Goal: Check status: Check status

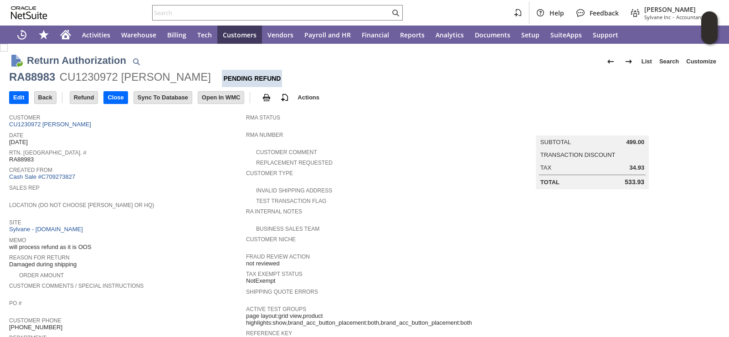
click at [170, 191] on div "Sales Rep" at bounding box center [125, 190] width 232 height 16
click at [161, 200] on span "Location (Do Not Choose [PERSON_NAME] or HQ)" at bounding box center [125, 203] width 232 height 9
click at [156, 143] on div "Date 8/8/2025" at bounding box center [125, 137] width 232 height 16
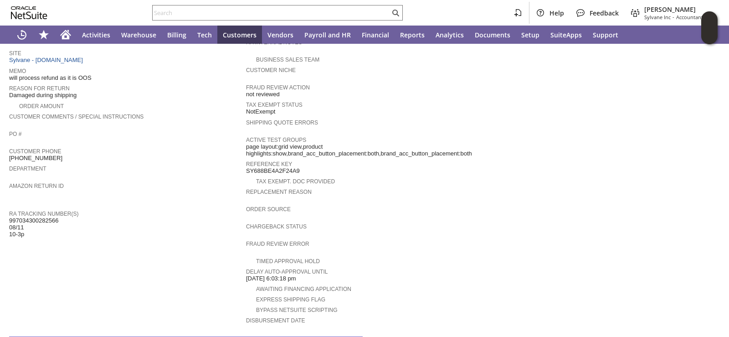
scroll to position [321, 0]
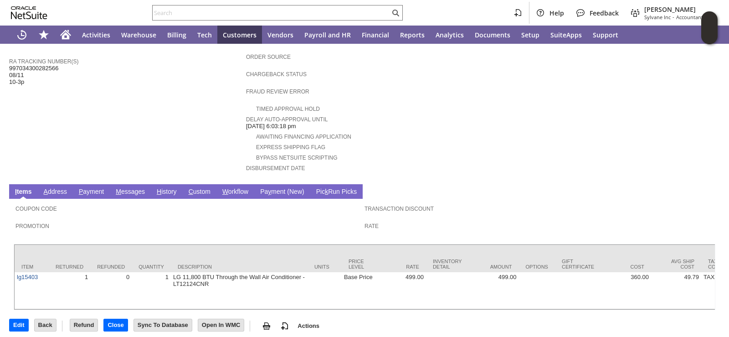
click at [163, 188] on link "H istory" at bounding box center [166, 192] width 25 height 9
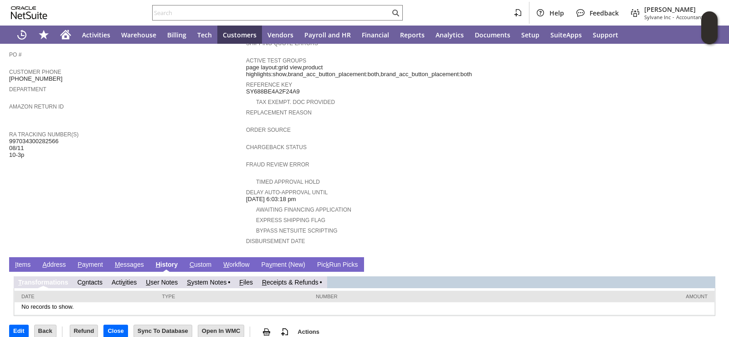
scroll to position [0, 0]
click at [282, 278] on link "R eceipts & Refunds" at bounding box center [290, 281] width 56 height 7
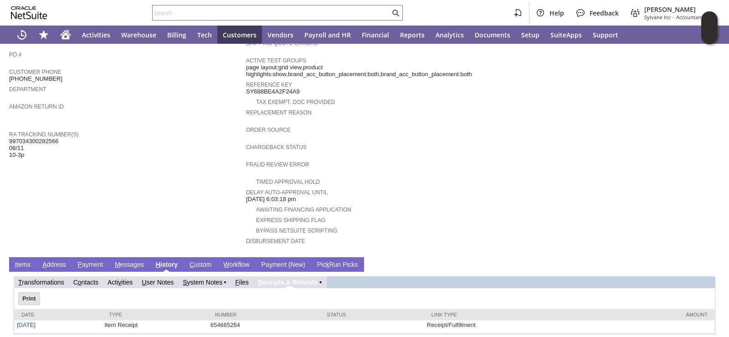
click at [144, 194] on td "Customer CU1230972 John Hershman Date 8/8/2025 Rtn. Auth. # RA88983 Created Fro…" at bounding box center [127, 56] width 237 height 391
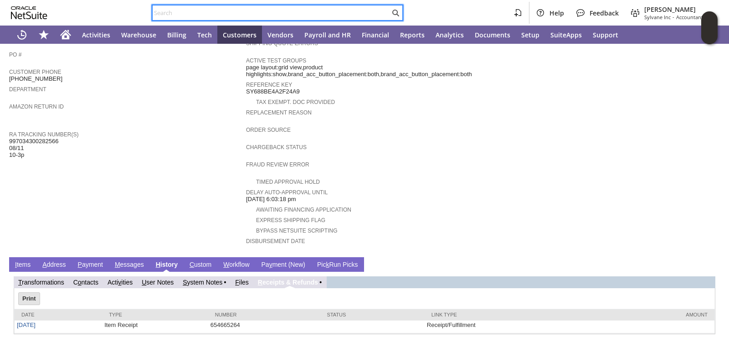
click at [203, 15] on input "text" at bounding box center [271, 12] width 237 height 11
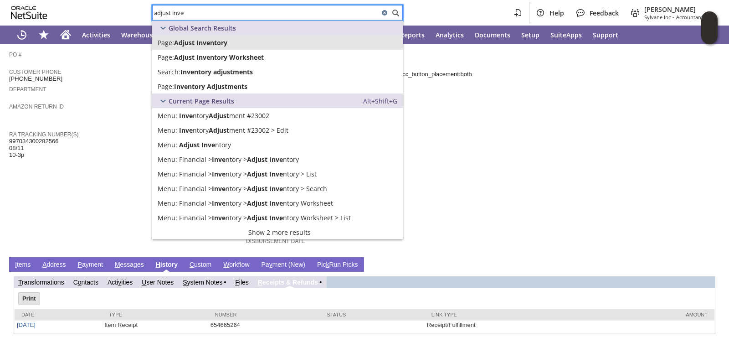
type input "adjust inve"
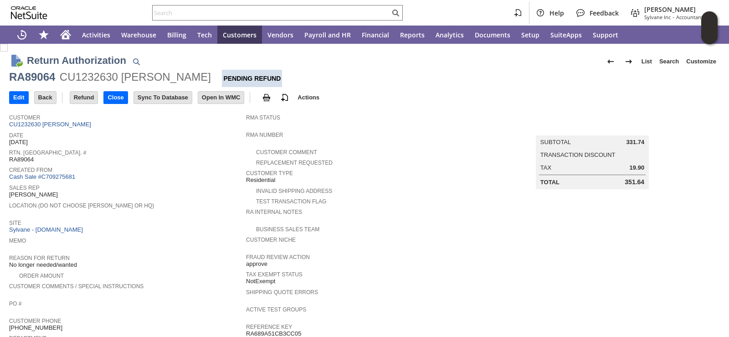
click at [140, 156] on div "Rtn. Auth. # RA89064" at bounding box center [125, 155] width 232 height 16
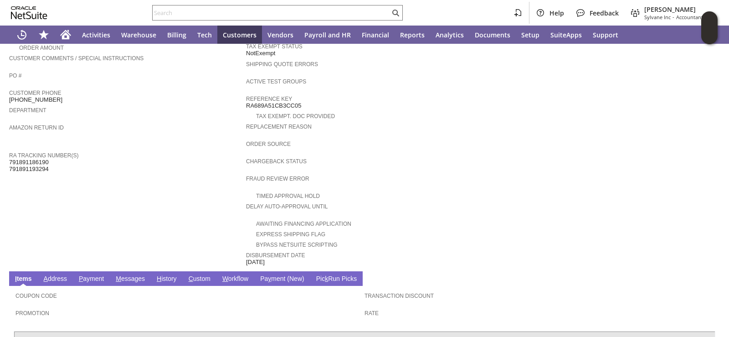
scroll to position [354, 0]
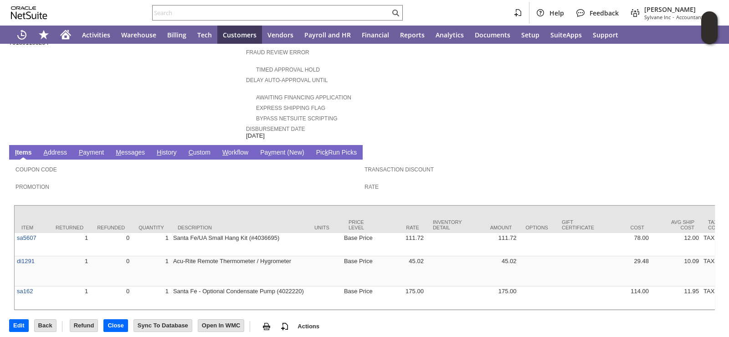
click at [163, 149] on link "H istory" at bounding box center [166, 153] width 25 height 9
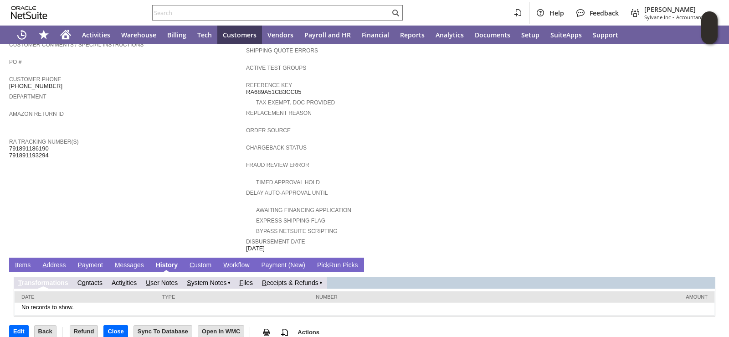
scroll to position [0, 0]
click at [295, 279] on link "R eceipts & Refunds" at bounding box center [290, 282] width 56 height 7
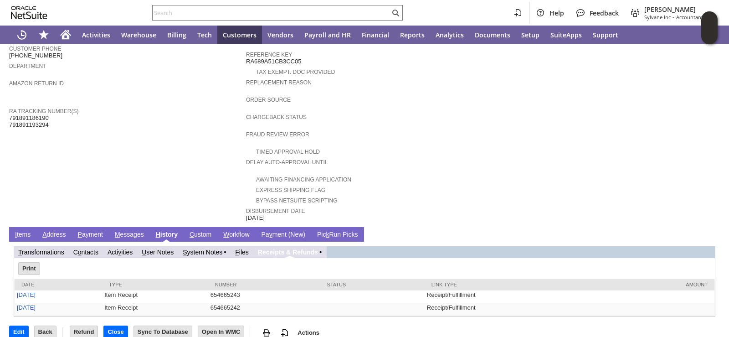
scroll to position [272, 0]
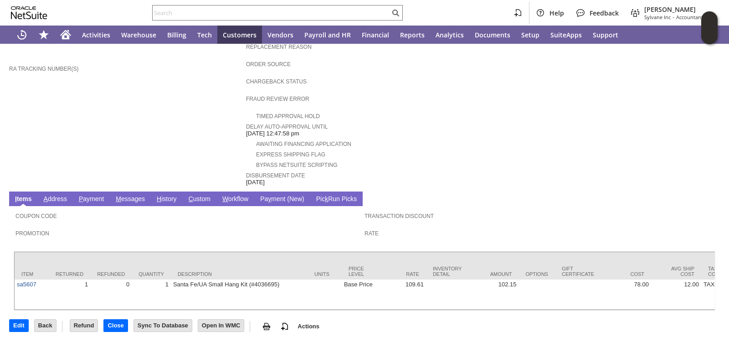
scroll to position [314, 0]
click at [166, 195] on link "H istory" at bounding box center [166, 199] width 25 height 9
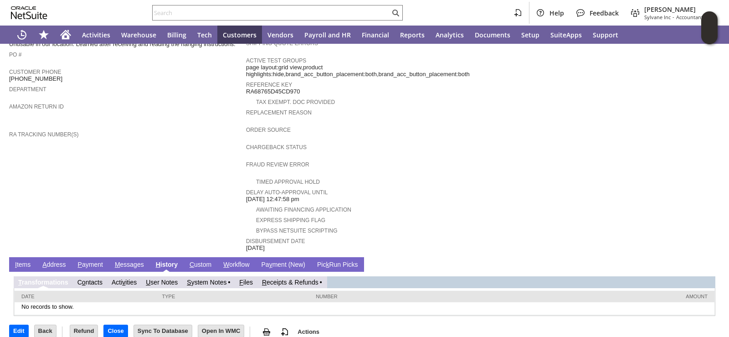
scroll to position [0, 0]
click at [287, 278] on link "R eceipts & Refunds" at bounding box center [290, 281] width 56 height 7
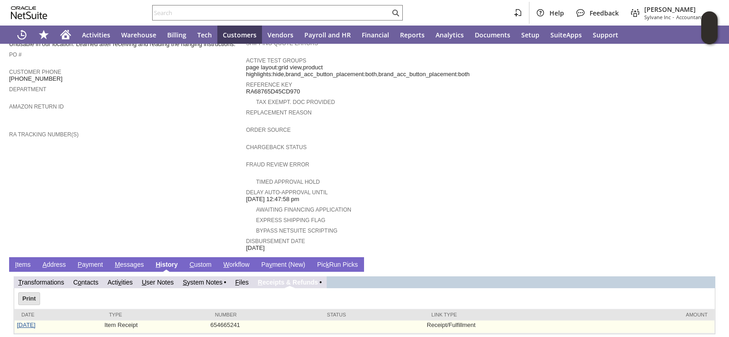
click at [28, 321] on link "8/15/2025" at bounding box center [26, 324] width 19 height 7
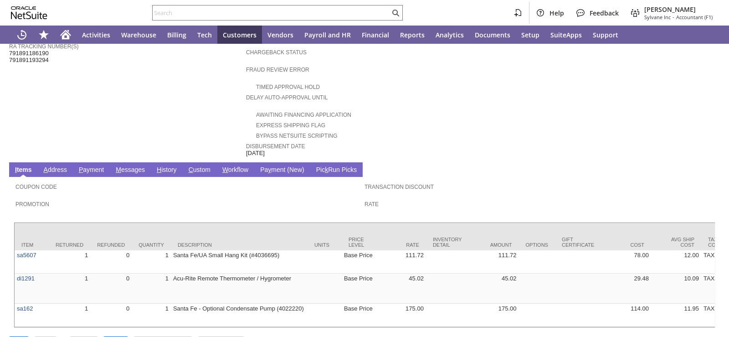
scroll to position [354, 0]
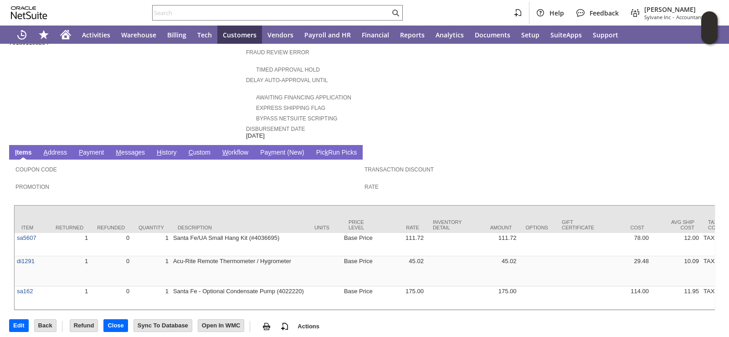
click at [169, 149] on link "H istory" at bounding box center [166, 153] width 25 height 9
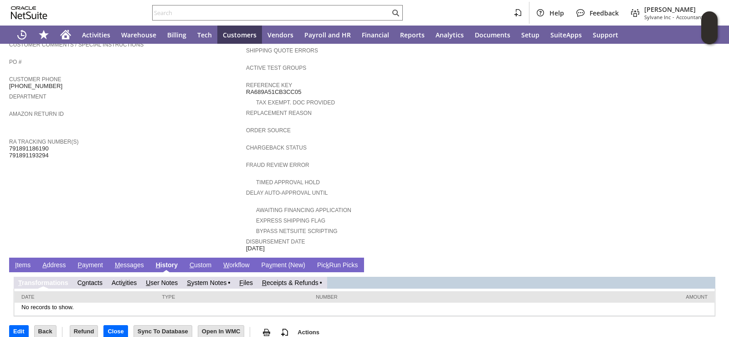
scroll to position [0, 0]
click at [292, 277] on td "R eceipts & Refunds" at bounding box center [291, 283] width 69 height 12
click at [277, 279] on link "R eceipts & Refunds" at bounding box center [290, 282] width 56 height 7
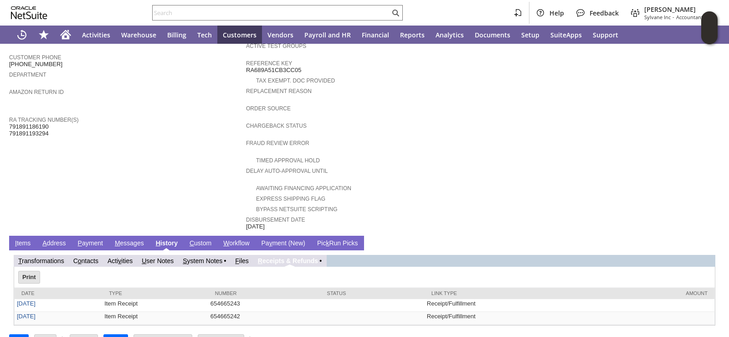
scroll to position [272, 0]
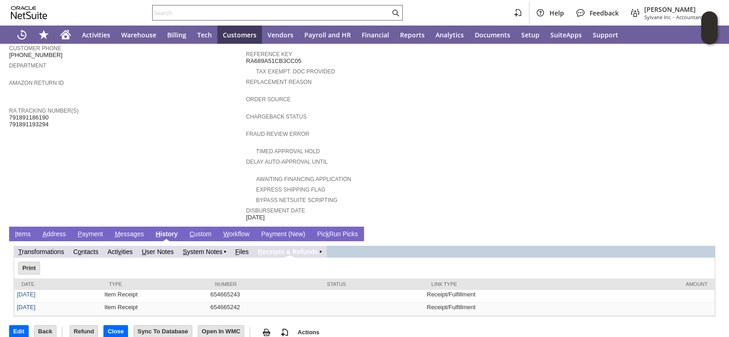
click at [280, 14] on input "text" at bounding box center [271, 12] width 237 height 11
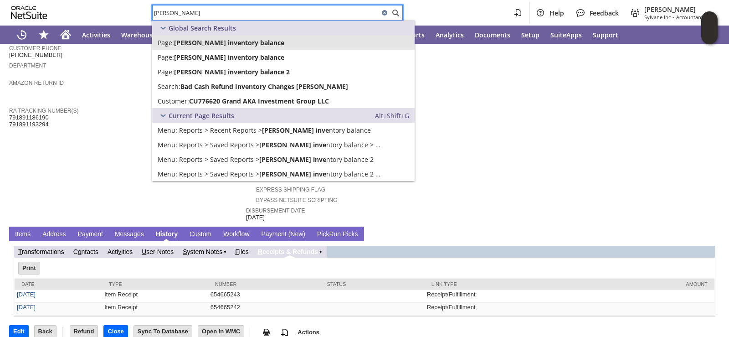
type input "ANGELA INVE"
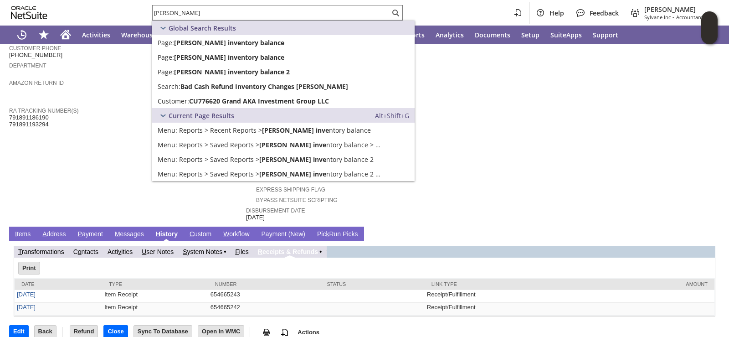
click at [492, 80] on td "Summary Subtotal 331.74 Transaction Discount Tax 19.90 Total 351.64" at bounding box center [601, 29] width 237 height 385
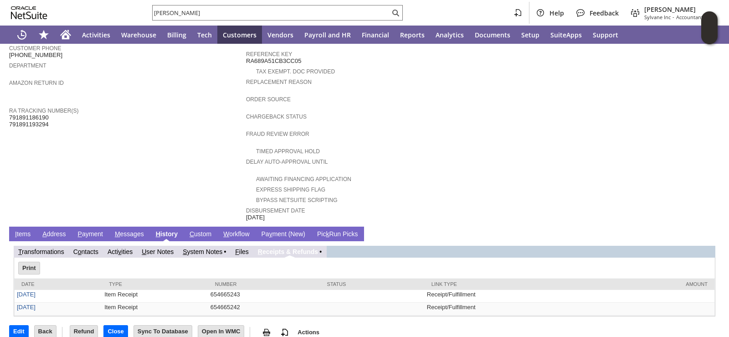
click at [21, 230] on link "I tems" at bounding box center [23, 234] width 20 height 9
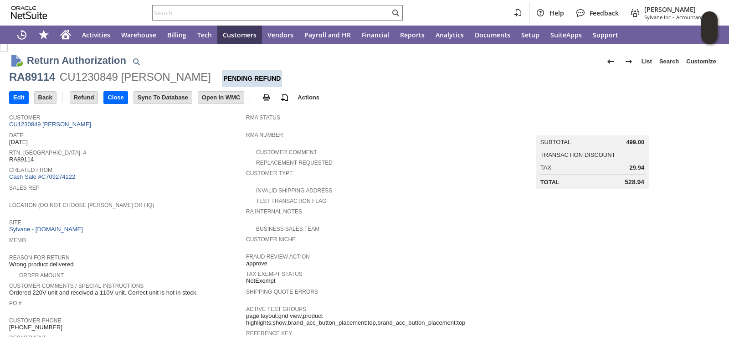
click at [135, 133] on span "Date" at bounding box center [125, 133] width 232 height 9
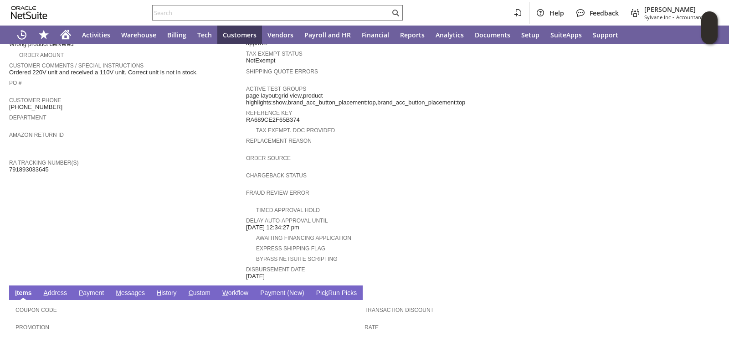
scroll to position [328, 0]
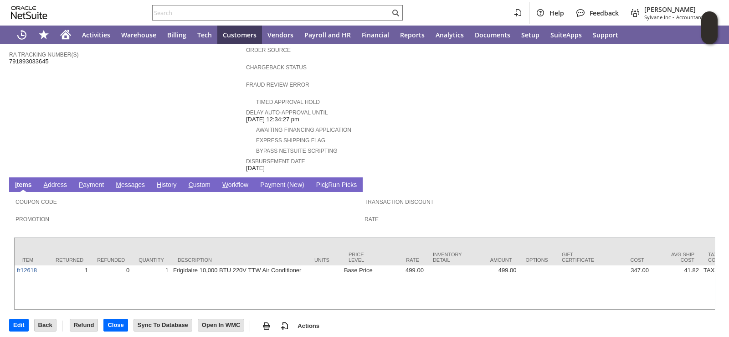
click at [171, 181] on link "H istory" at bounding box center [166, 185] width 25 height 9
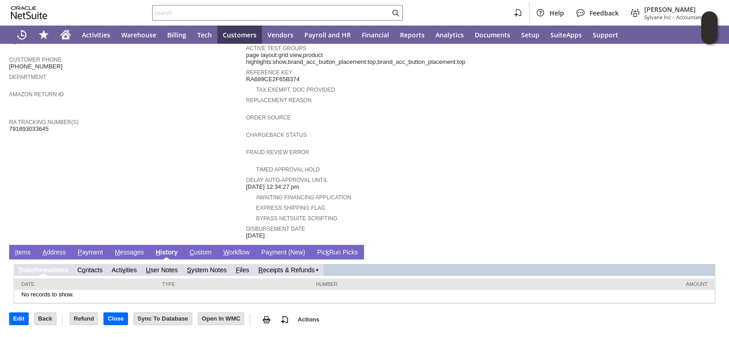
scroll to position [248, 0]
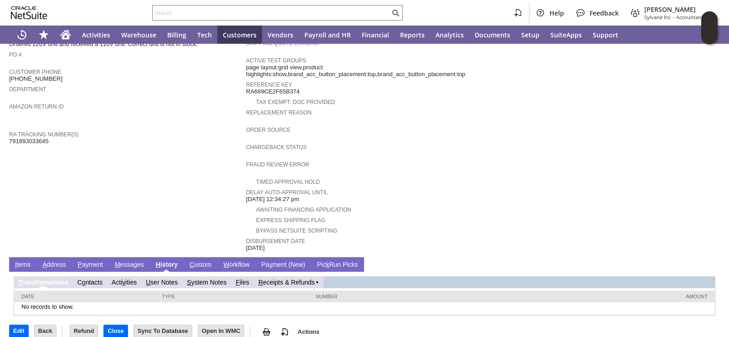
click at [294, 278] on link "R eceipts & Refunds" at bounding box center [286, 281] width 56 height 7
click at [285, 278] on link "R eceipts & Refunds" at bounding box center [290, 281] width 56 height 7
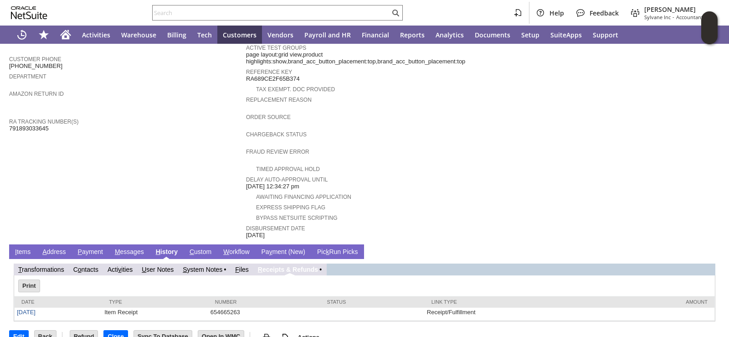
scroll to position [267, 0]
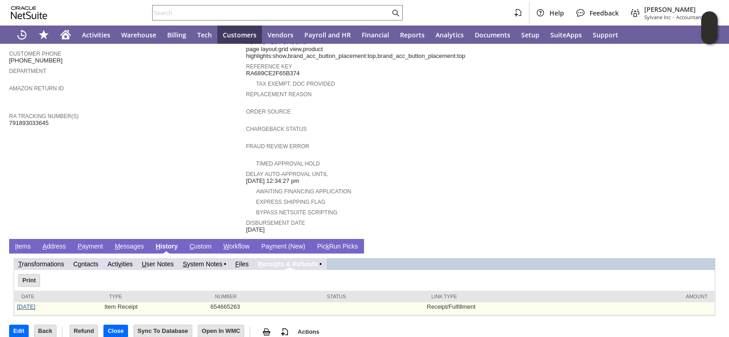
click at [30, 303] on link "8/15/2025" at bounding box center [26, 306] width 19 height 7
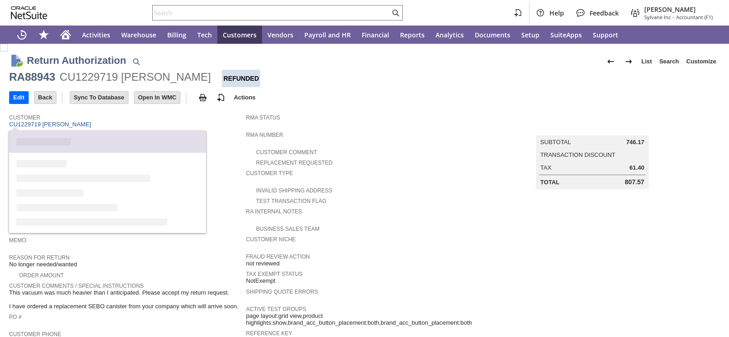
click at [69, 125] on link "CU1229719 [PERSON_NAME]" at bounding box center [51, 124] width 84 height 7
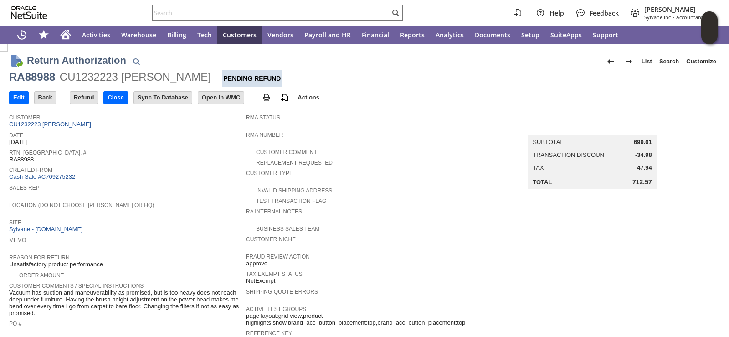
click at [97, 77] on div "CU1232223 [PERSON_NAME]" at bounding box center [135, 77] width 151 height 15
copy div "CU1232223"
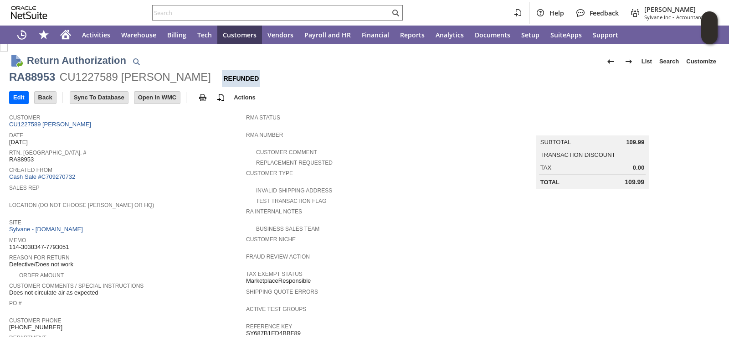
click at [161, 193] on div "Sales Rep" at bounding box center [125, 190] width 232 height 16
click at [162, 184] on span "Sales Rep" at bounding box center [125, 186] width 232 height 9
click at [164, 182] on span "Sales Rep" at bounding box center [125, 186] width 232 height 9
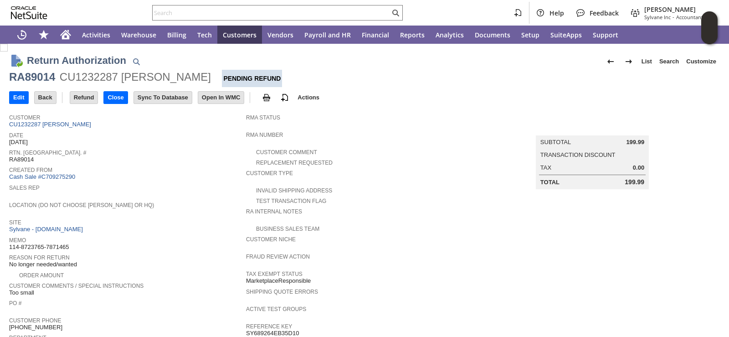
click at [190, 171] on div "Created From Cash Sale #C709275290" at bounding box center [125, 172] width 232 height 17
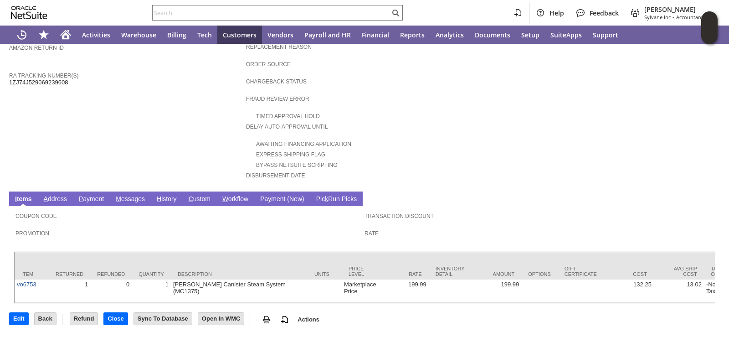
click at [168, 195] on link "H istory" at bounding box center [166, 199] width 25 height 9
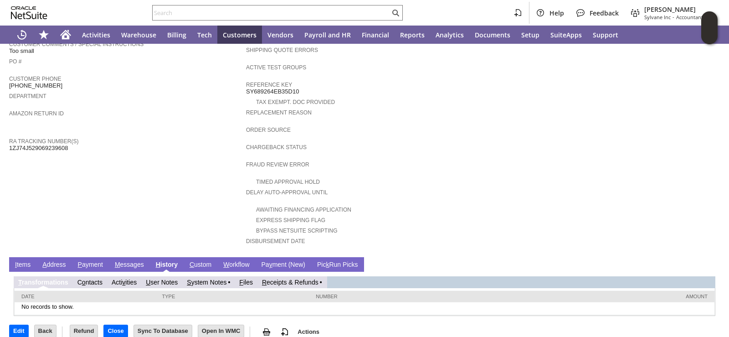
scroll to position [0, 0]
click at [288, 278] on link "R eceipts & Refunds" at bounding box center [290, 281] width 56 height 7
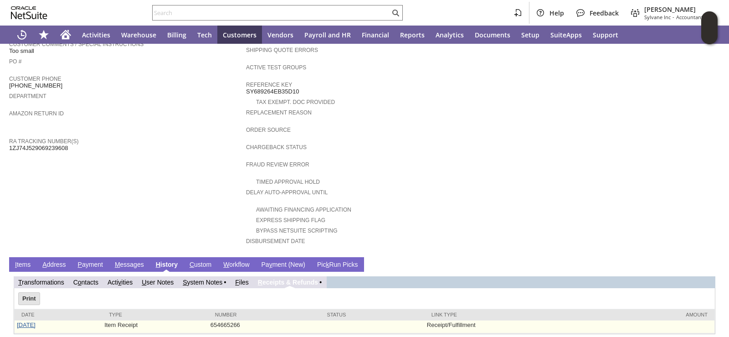
click at [30, 321] on link "[DATE]" at bounding box center [26, 324] width 19 height 7
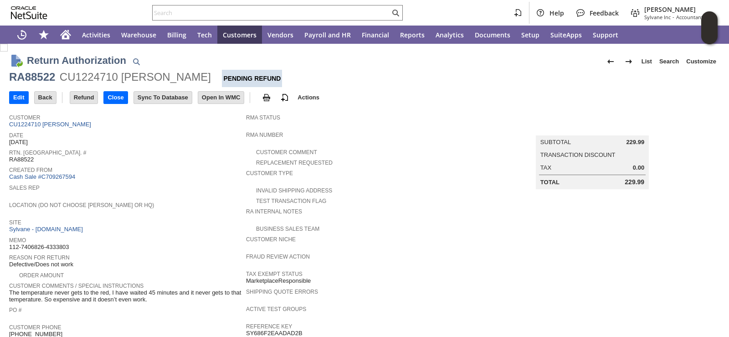
scroll to position [321, 0]
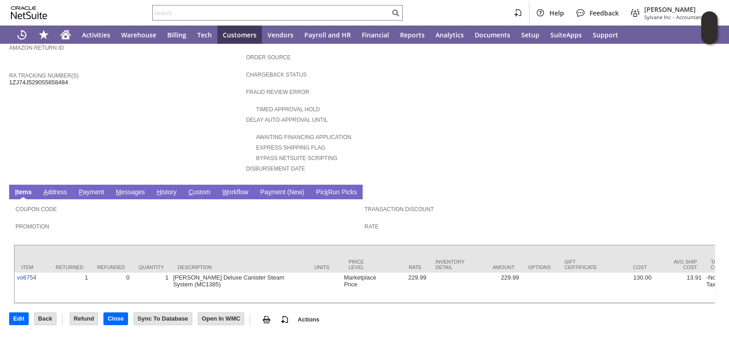
click at [160, 188] on span "H" at bounding box center [159, 191] width 5 height 7
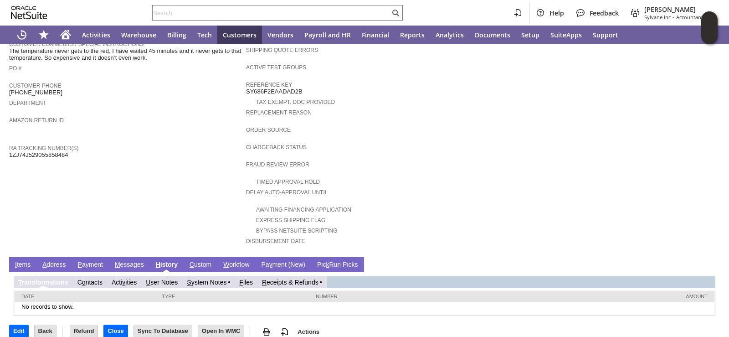
scroll to position [0, 0]
click at [294, 278] on link "R eceipts & Refunds" at bounding box center [290, 281] width 56 height 7
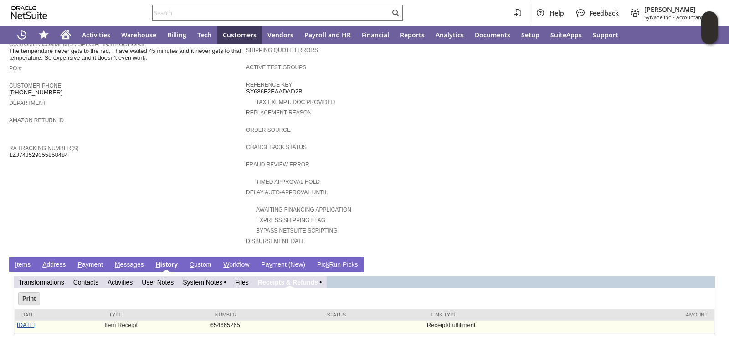
click at [31, 321] on link "8/18/2025" at bounding box center [26, 324] width 19 height 7
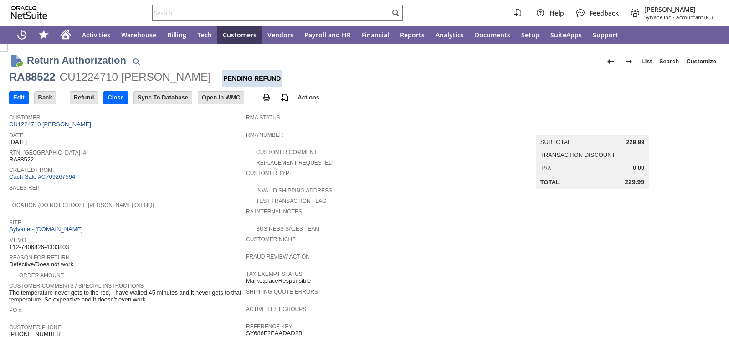
click at [164, 185] on span "Sales Rep" at bounding box center [125, 186] width 232 height 9
drag, startPoint x: 10, startPoint y: 288, endPoint x: 56, endPoint y: 296, distance: 47.6
click at [56, 296] on td "Customer Comments / Special Instructions The temperature never gets to the red,…" at bounding box center [127, 292] width 237 height 24
click at [55, 294] on span "The temperature never gets to the red, I have waited 45 minutes and it never ge…" at bounding box center [125, 296] width 232 height 14
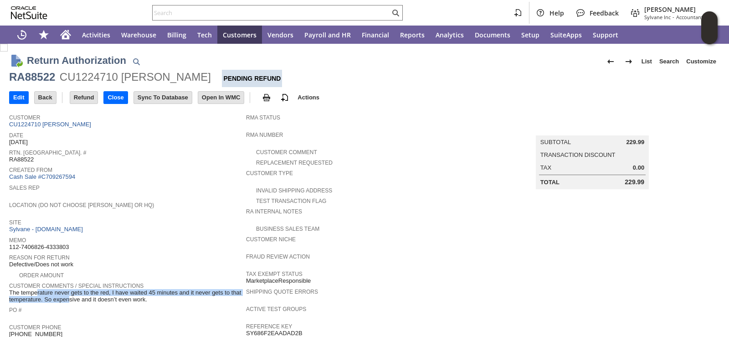
drag, startPoint x: 55, startPoint y: 292, endPoint x: 9, endPoint y: 287, distance: 45.9
click at [9, 289] on span "The temperature never gets to the red, I have waited 45 minutes and it never ge…" at bounding box center [125, 296] width 232 height 14
copy span "The temperature never gets to the red, I have waited 45 minutes and it never ge…"
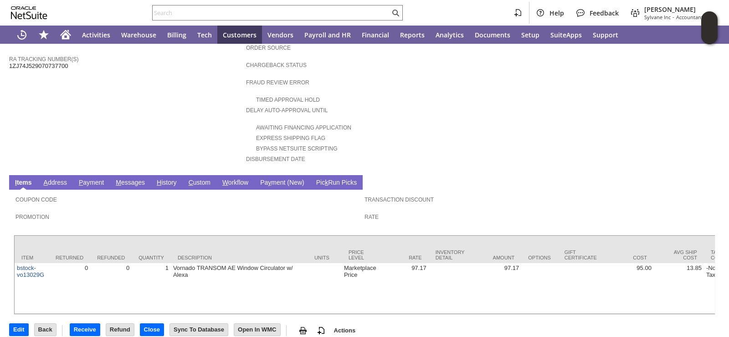
scroll to position [328, 0]
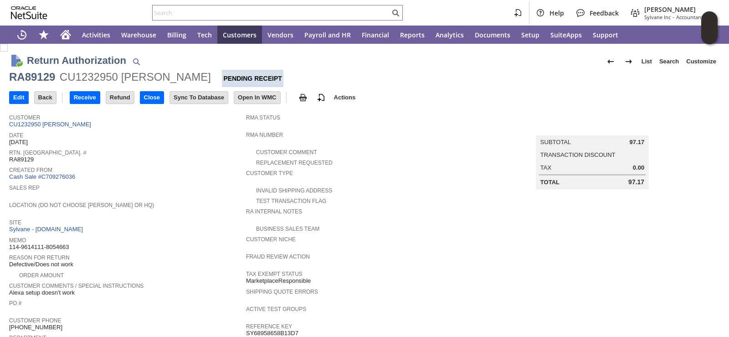
scroll to position [46, 0]
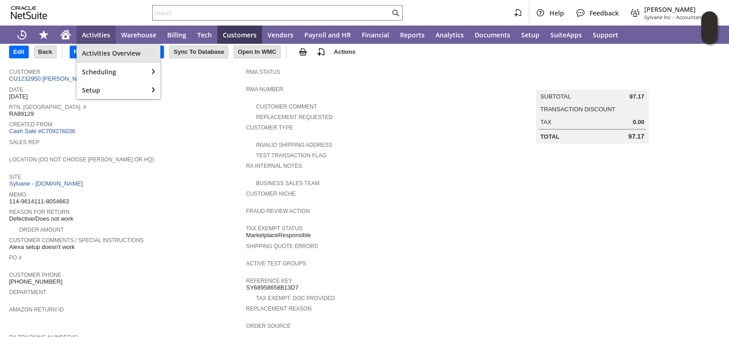
drag, startPoint x: 77, startPoint y: 43, endPoint x: 168, endPoint y: 92, distance: 102.8
click at [78, 46] on div "Activities Overview" at bounding box center [119, 53] width 84 height 18
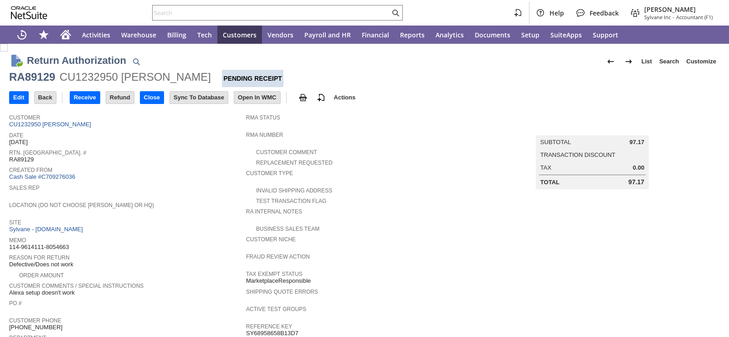
click at [87, 93] on input "Receive" at bounding box center [85, 98] width 30 height 12
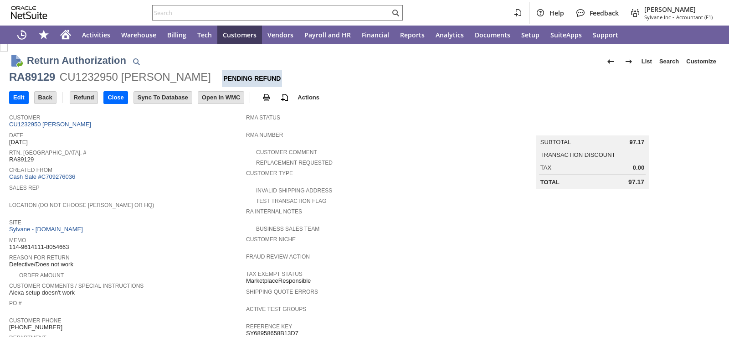
scroll to position [91, 0]
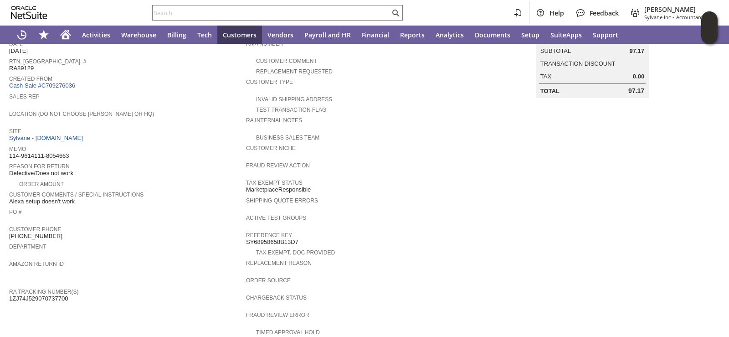
drag, startPoint x: 60, startPoint y: 195, endPoint x: 74, endPoint y: 195, distance: 13.7
click at [74, 198] on span "Alexa setup doesn't work" at bounding box center [42, 201] width 66 height 7
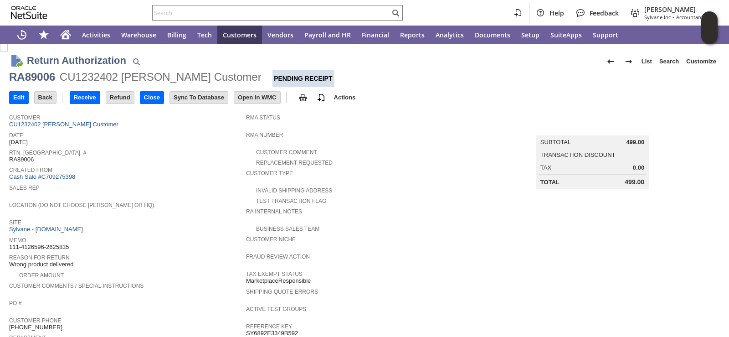
scroll to position [328, 0]
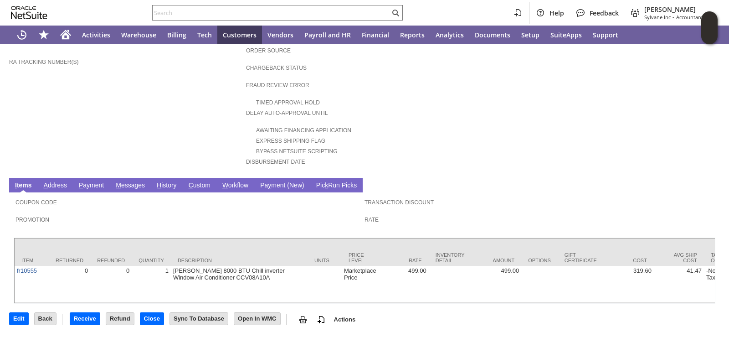
click at [160, 181] on span "H" at bounding box center [159, 184] width 5 height 7
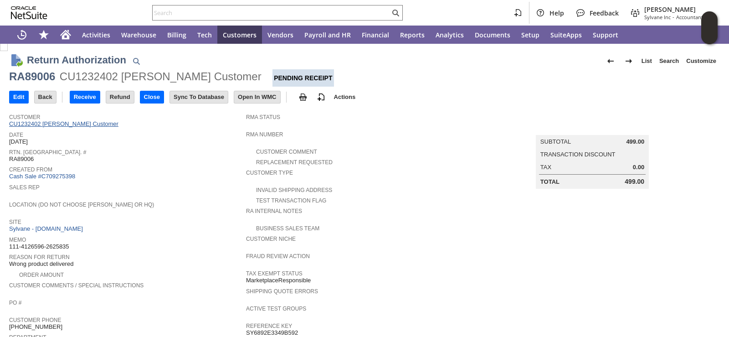
scroll to position [0, 0]
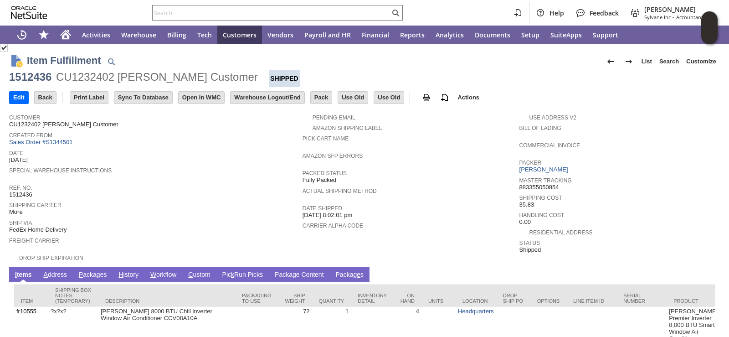
click at [217, 190] on div "Ref. No. 1512436" at bounding box center [153, 190] width 289 height 16
